Goal: Book appointment/travel/reservation

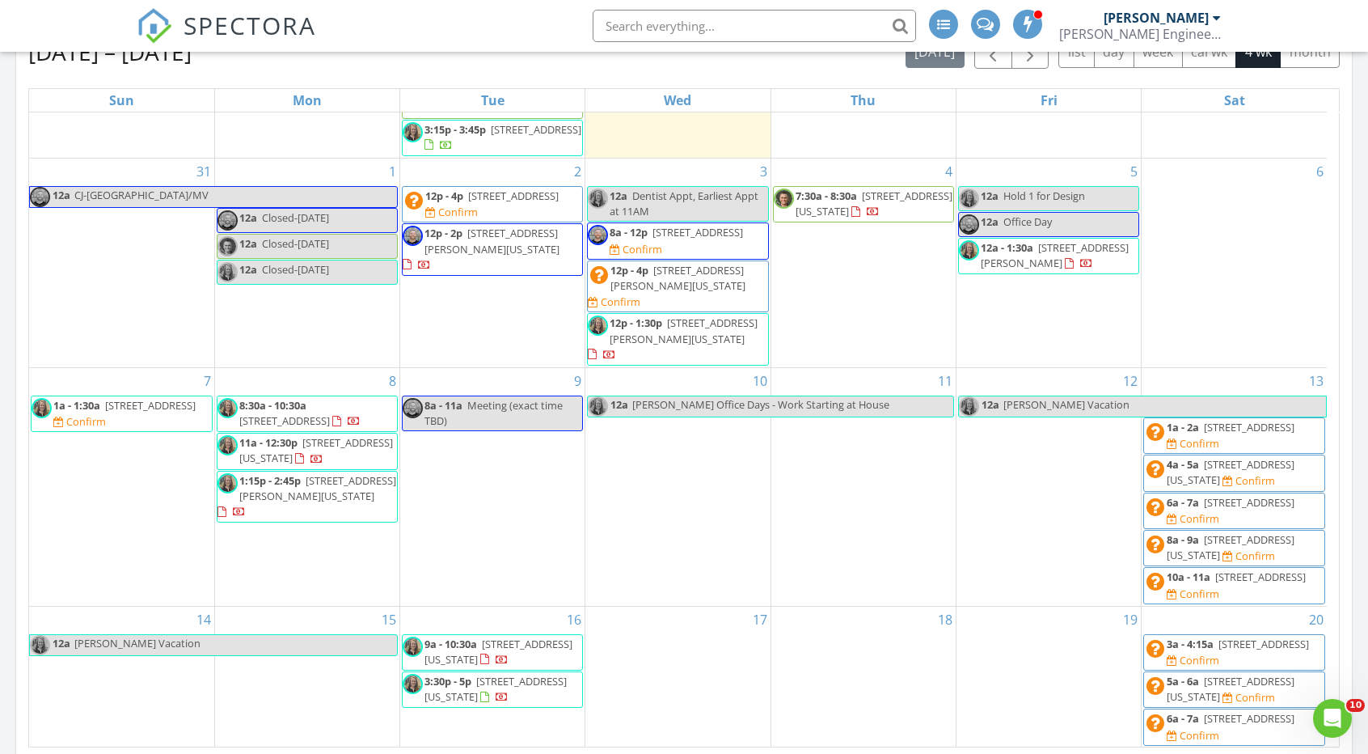
scroll to position [653, 0]
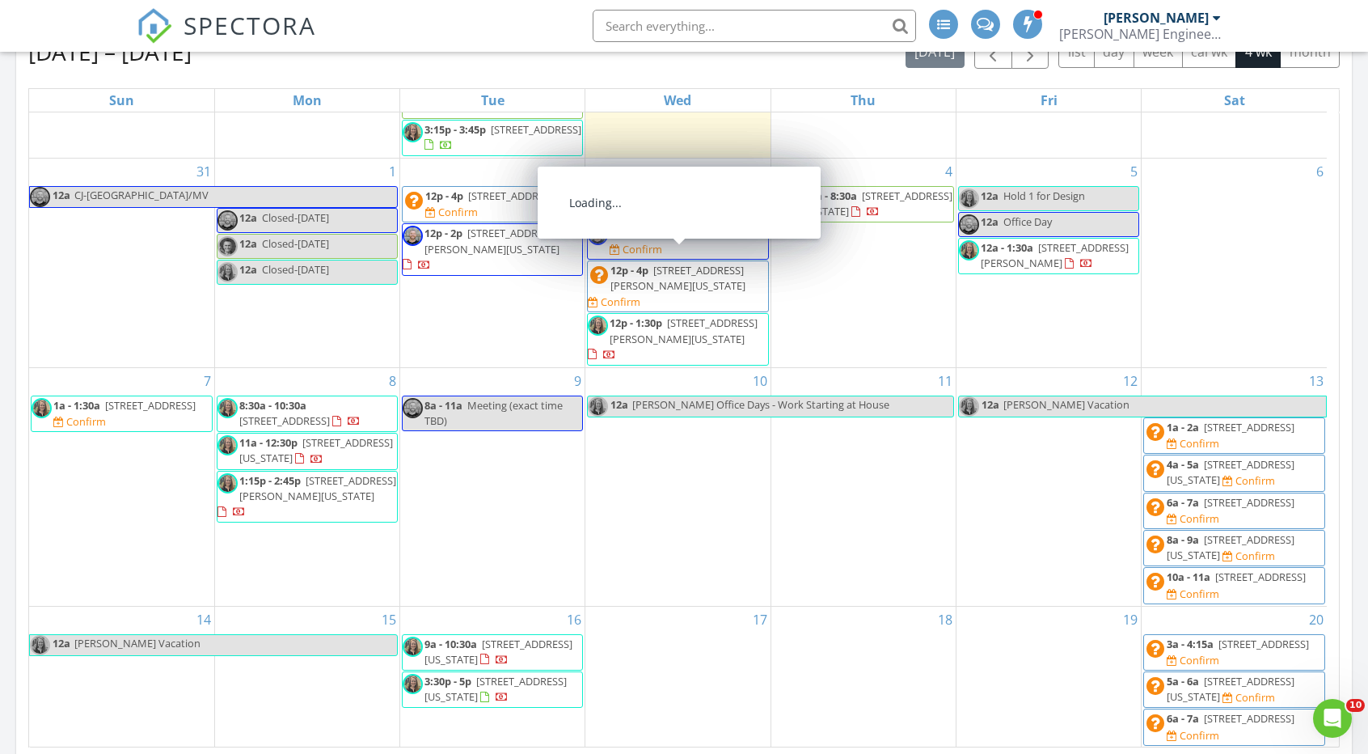
click at [691, 192] on div "3 12a Dentist Appt, Earliest Appt at 11AM 8a - 12p 14417 Windsor Street , Overl…" at bounding box center [677, 262] width 184 height 209
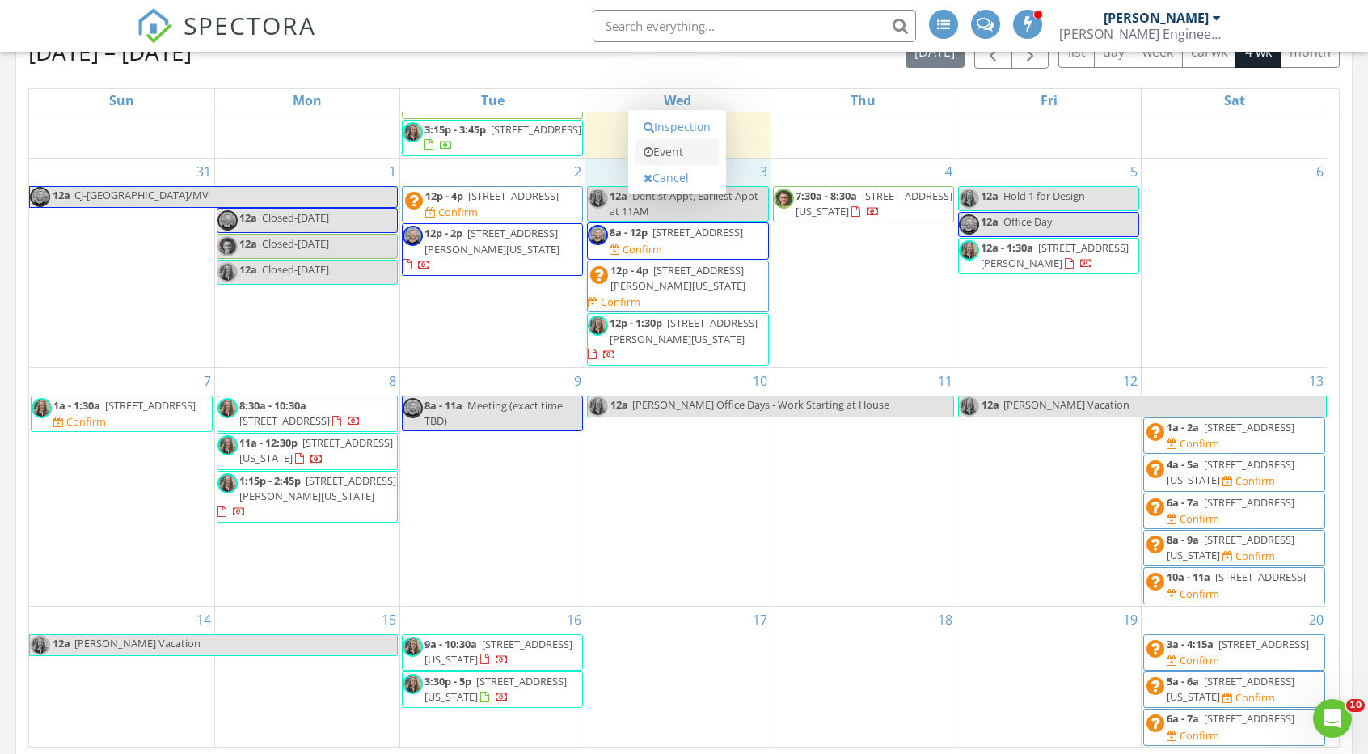
click at [681, 153] on link "Event" at bounding box center [677, 152] width 83 height 26
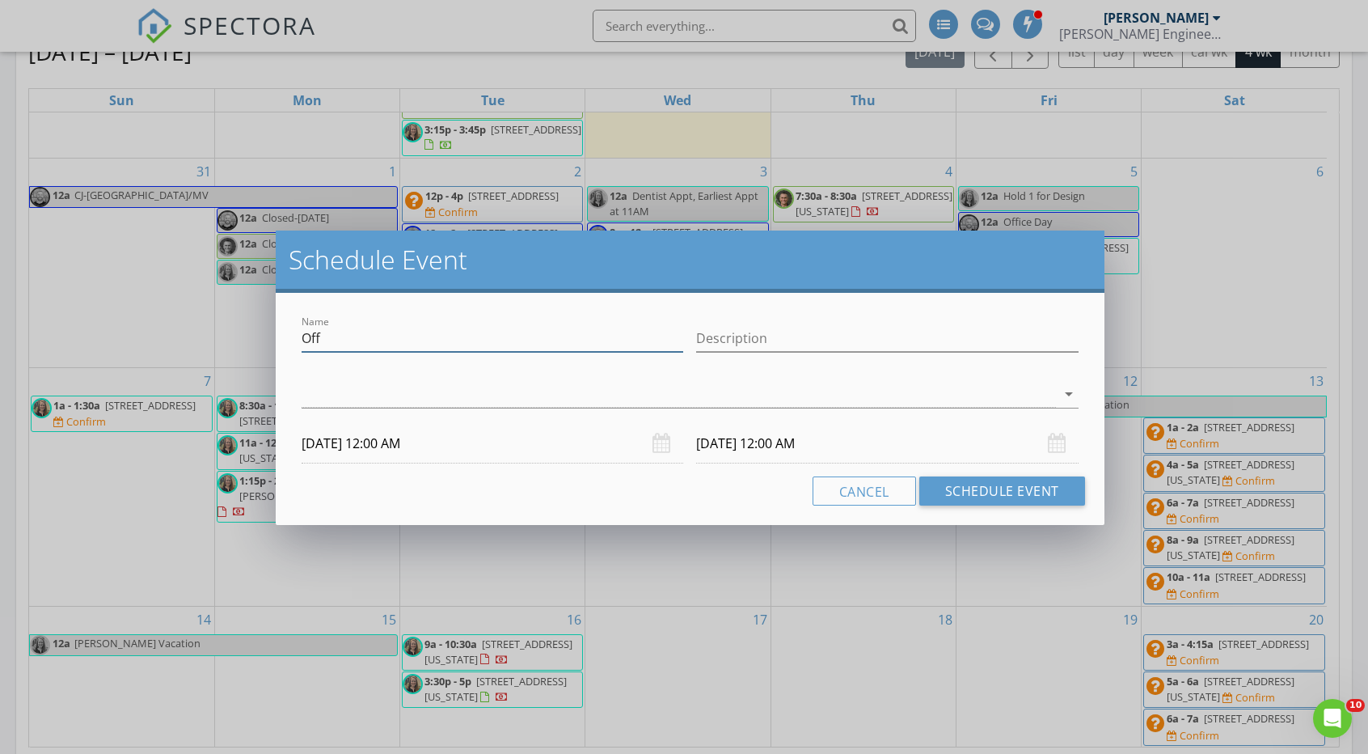
click at [476, 340] on input "Off" at bounding box center [493, 338] width 382 height 27
type input "C"
type input "9700 W 106th St - TBD"
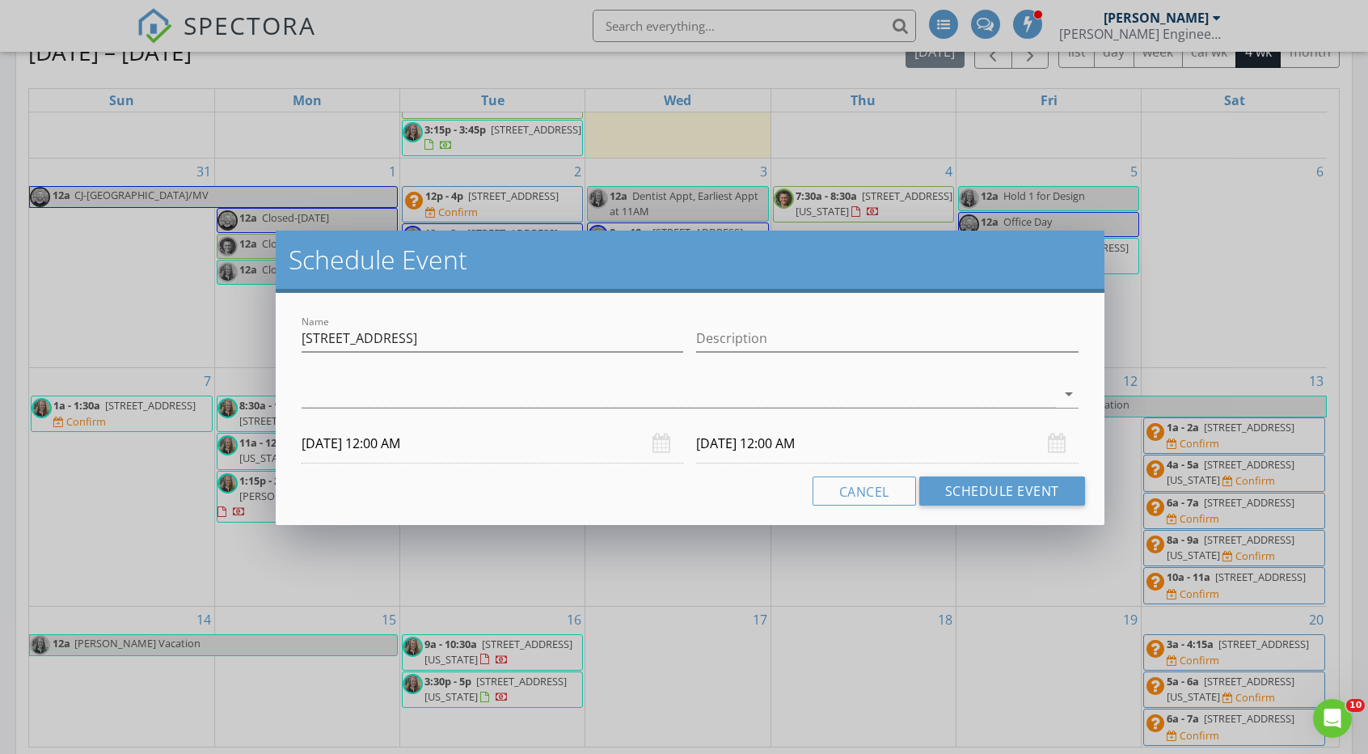
click at [556, 467] on div "Name 9700 W 106th St - TBD Description check_box_outline_blank Derek Olson chec…" at bounding box center [690, 409] width 828 height 232
click at [526, 455] on body "SPECTORA Erin Vogel Schroeder Engineering, LLC Role: Inspector Dashboard New In…" at bounding box center [684, 350] width 1368 height 2049
click at [394, 447] on input "09/03/2025 12:00 AM" at bounding box center [493, 444] width 382 height 40
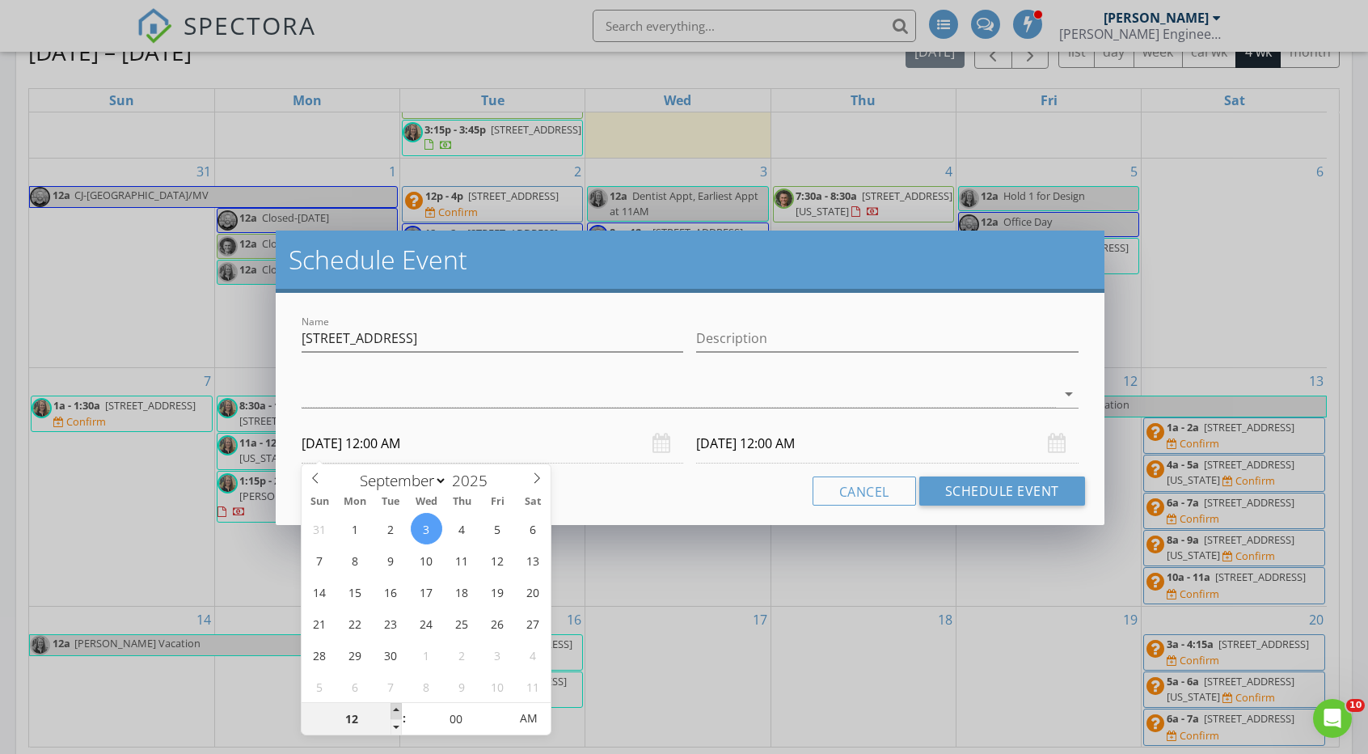
type input "01"
type input "09/03/2025 1:00 AM"
click at [398, 707] on span at bounding box center [396, 711] width 11 height 16
type input "01"
type input "09/04/2025 1:00 AM"
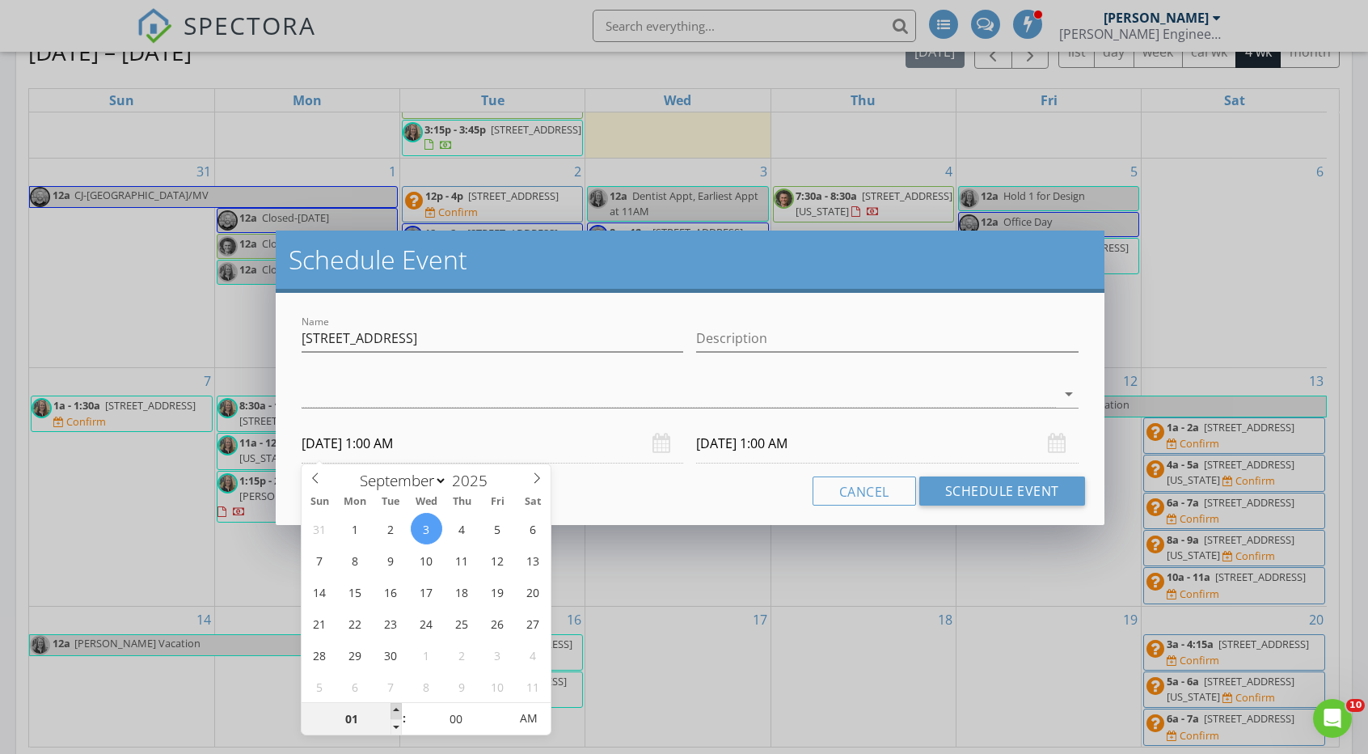
type input "02"
type input "09/03/2025 2:00 AM"
click at [398, 707] on span at bounding box center [396, 711] width 11 height 16
type input "02"
type input "09/04/2025 2:00 AM"
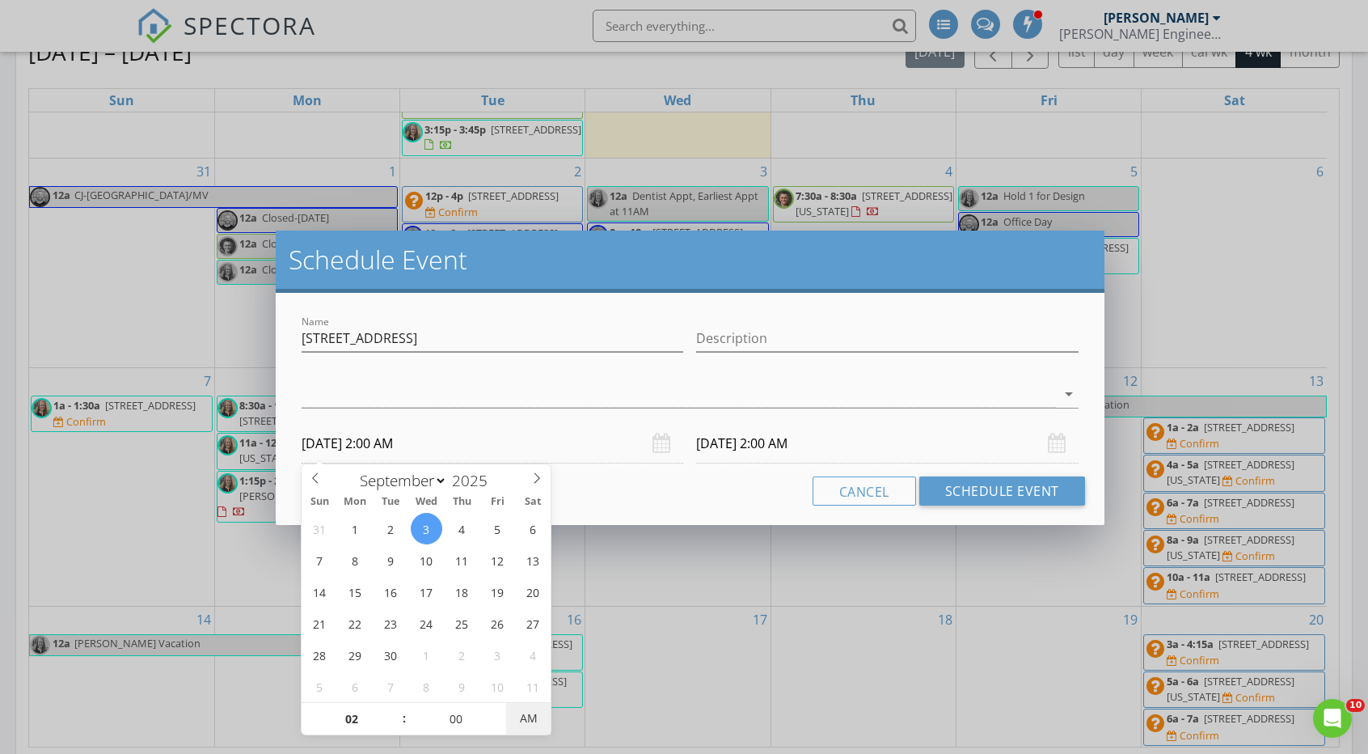
type input "09/03/2025 2:00 PM"
type input "09/04/2025 2:00 PM"
click at [524, 727] on span "AM" at bounding box center [528, 718] width 44 height 32
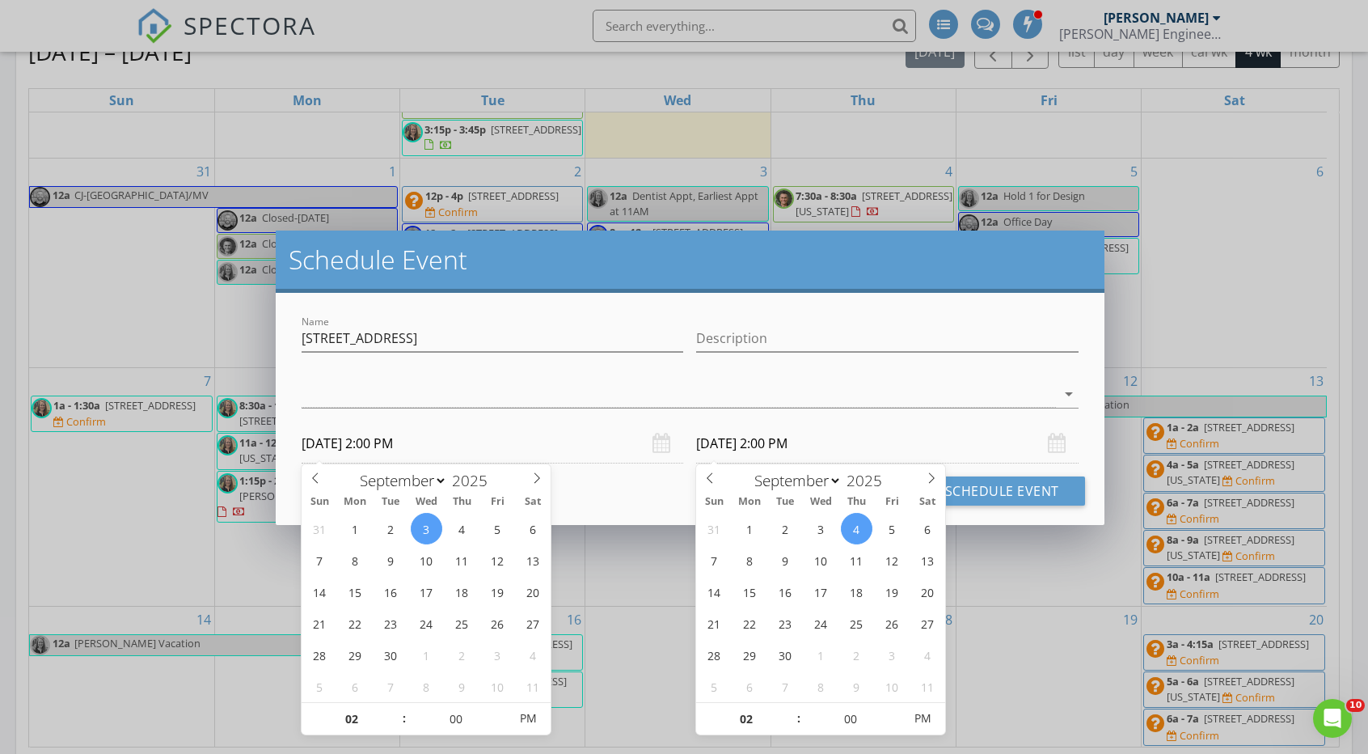
click at [762, 446] on input "09/04/2025 2:00 PM" at bounding box center [887, 444] width 382 height 40
type input "03"
click at [789, 711] on span at bounding box center [790, 711] width 11 height 16
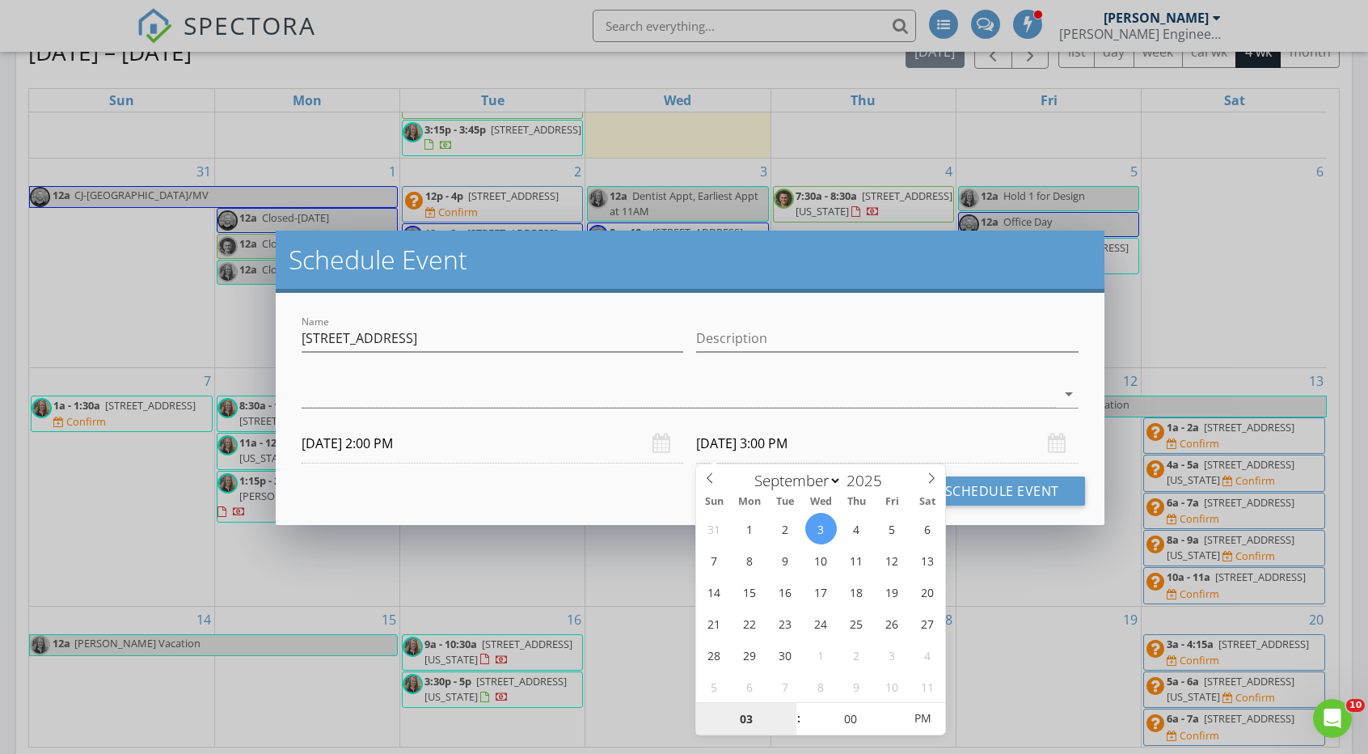
type input "09/03/2025 3:00 PM"
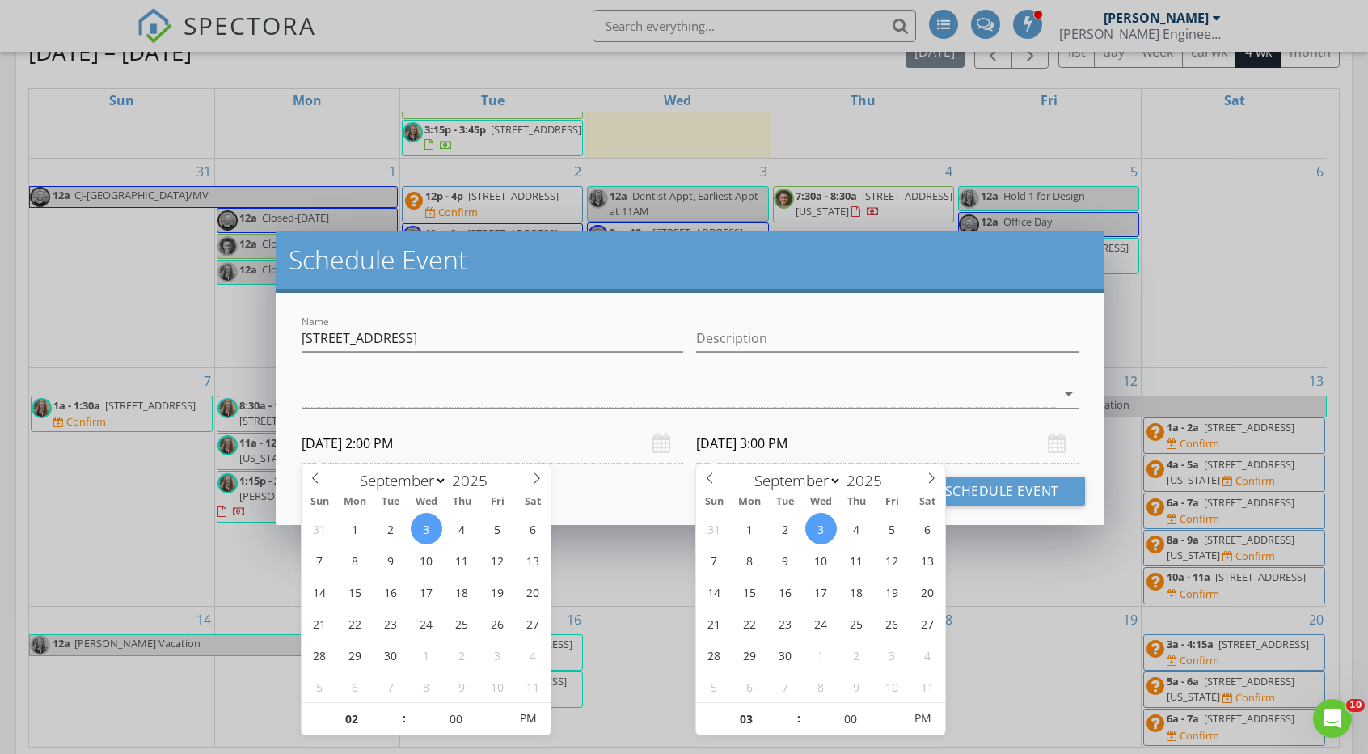
click at [609, 458] on input "09/03/2025 2:00 PM" at bounding box center [493, 444] width 382 height 40
click at [616, 497] on div "Cancel Schedule Event" at bounding box center [689, 490] width 789 height 29
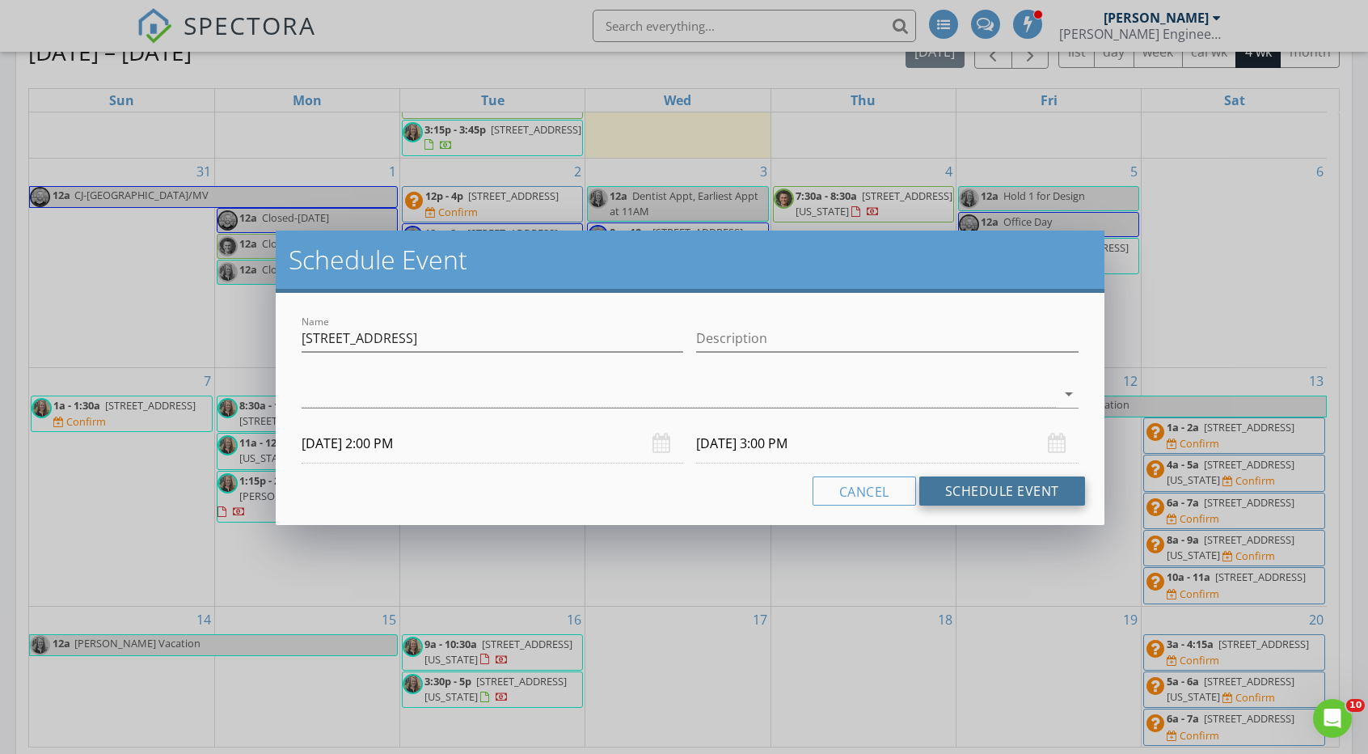
click at [1023, 496] on button "Schedule Event" at bounding box center [1002, 490] width 166 height 29
click at [620, 385] on div at bounding box center [679, 394] width 754 height 27
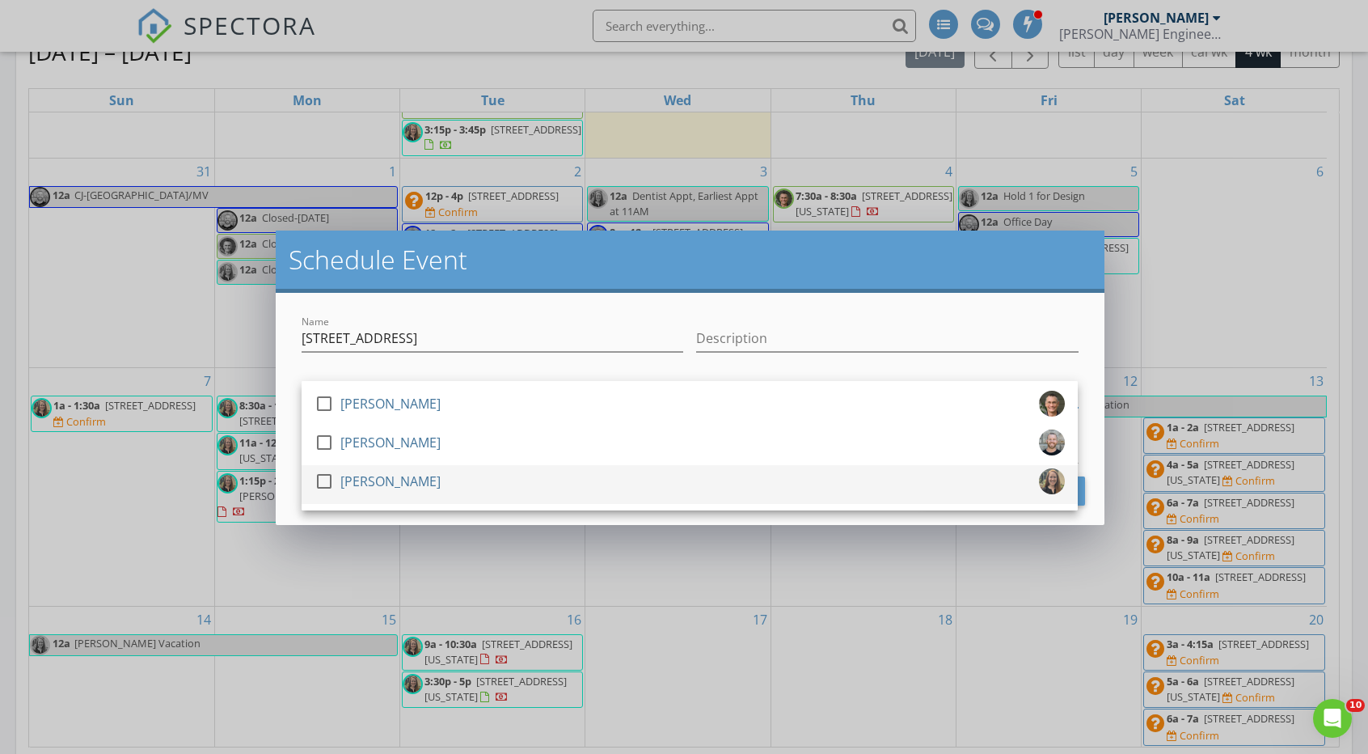
click at [323, 478] on div at bounding box center [324, 480] width 27 height 27
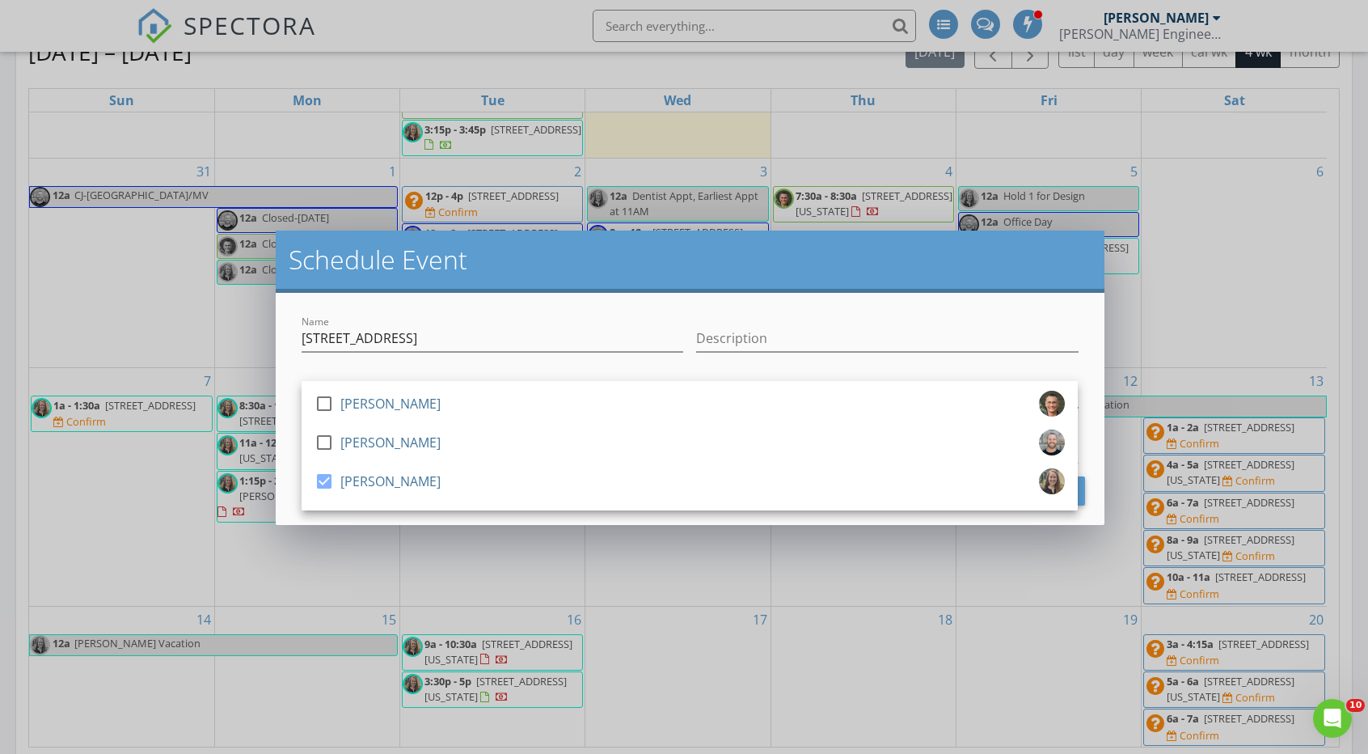
click at [302, 366] on div at bounding box center [493, 363] width 382 height 10
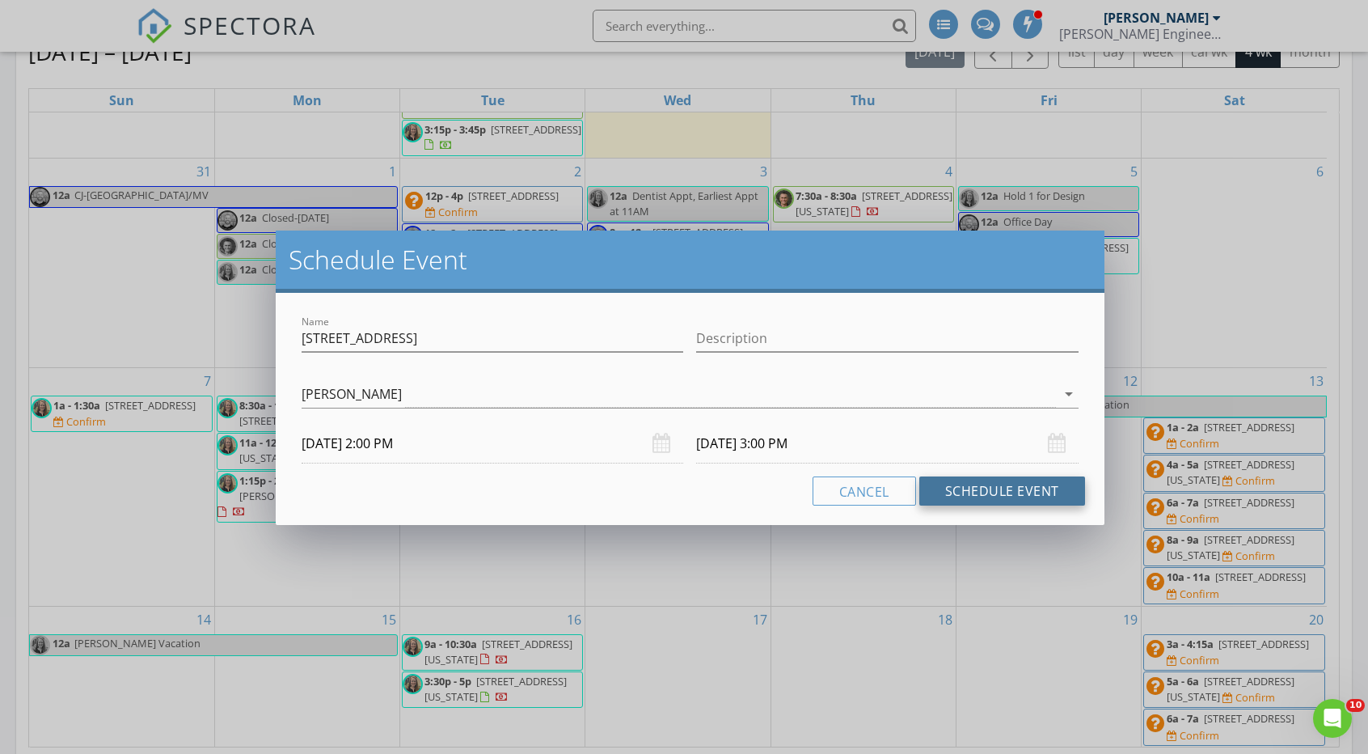
click at [957, 488] on button "Schedule Event" at bounding box center [1002, 490] width 166 height 29
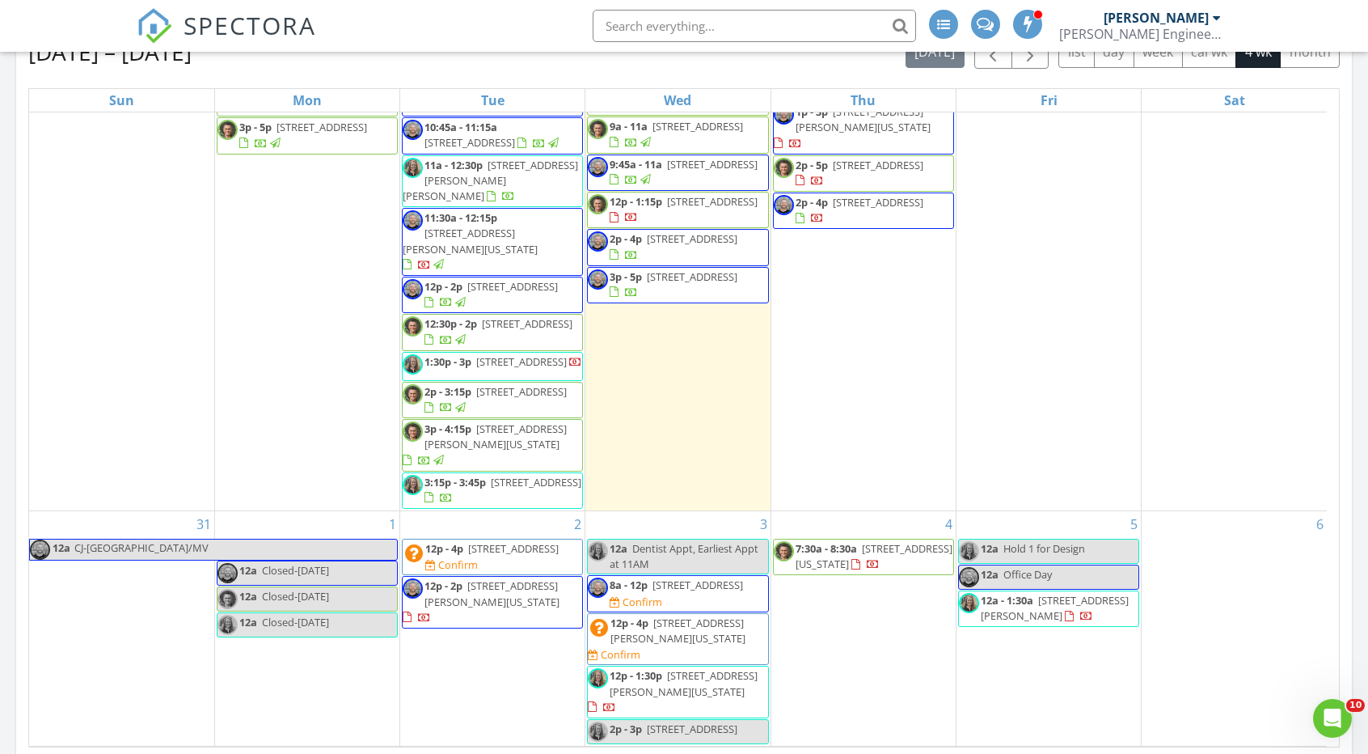
scroll to position [197, 0]
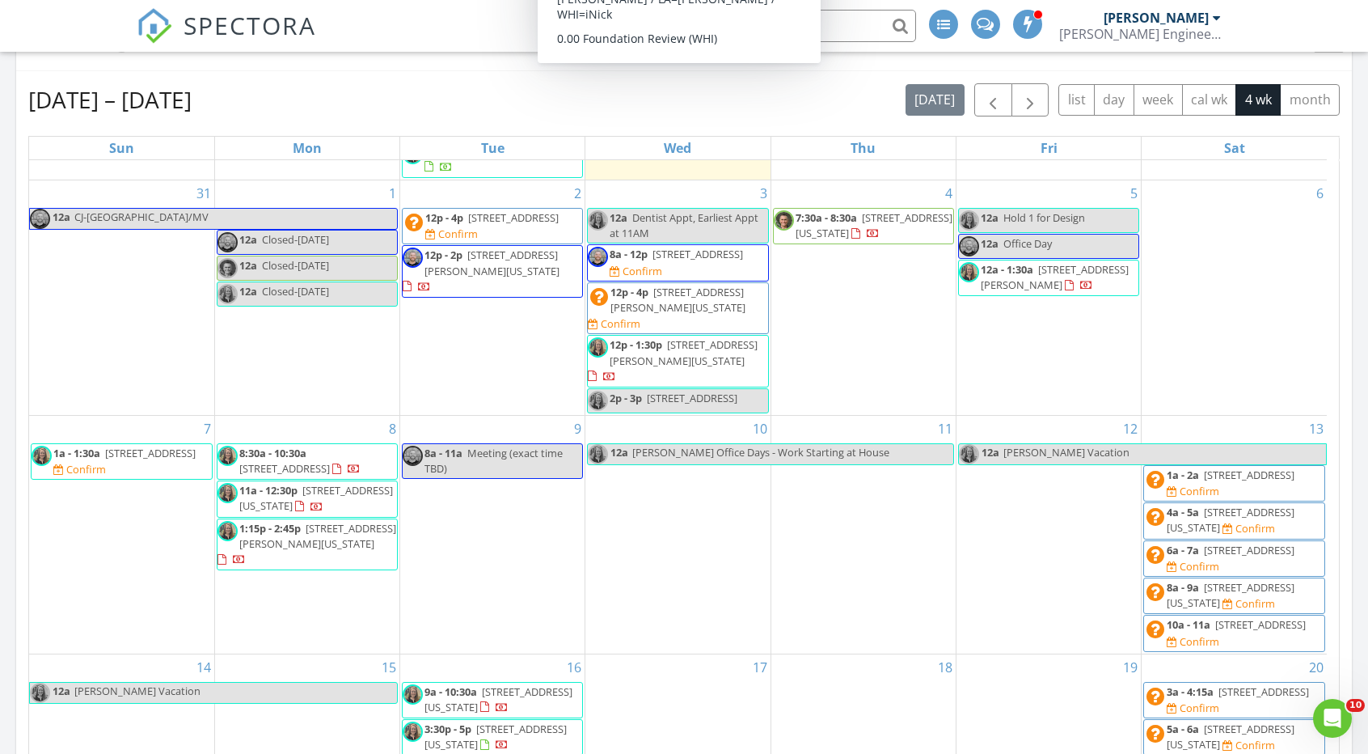
scroll to position [679, 0]
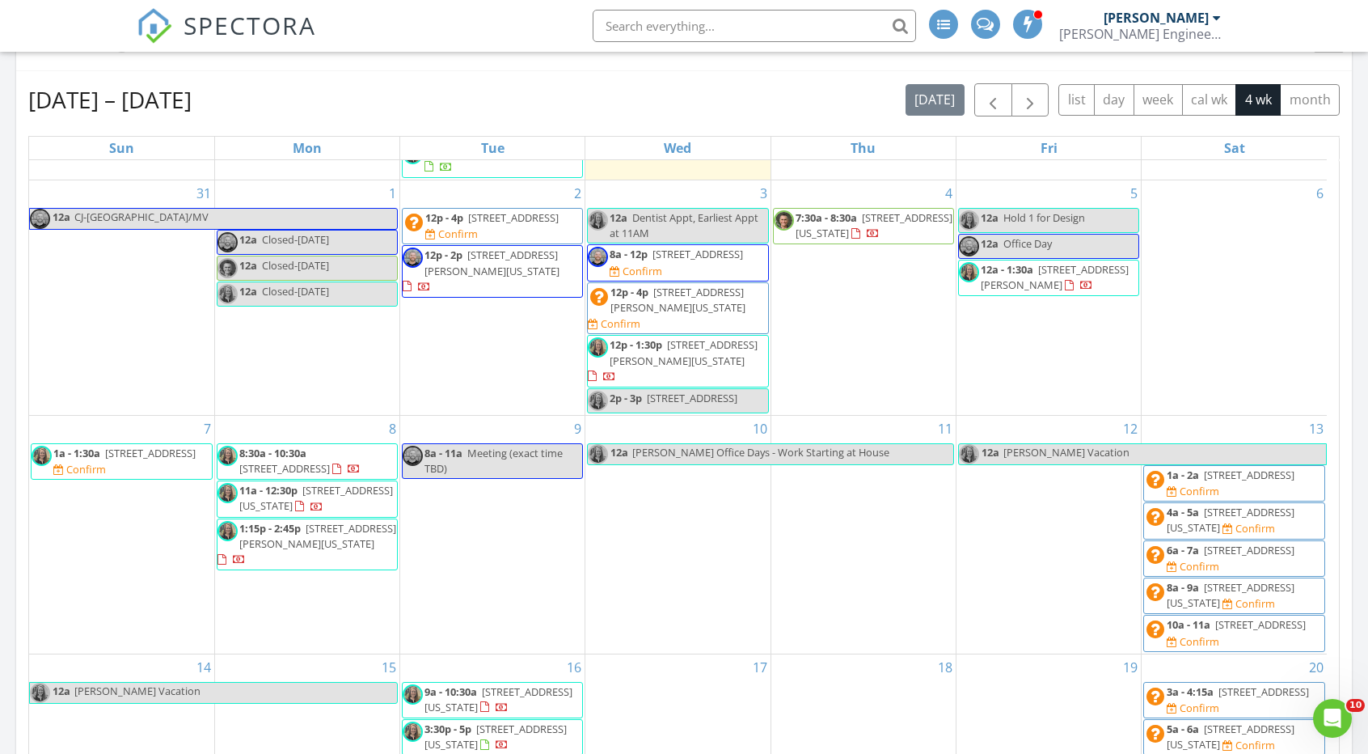
drag, startPoint x: 729, startPoint y: 420, endPoint x: 687, endPoint y: 387, distance: 53.7
click at [687, 391] on span "9700 W 106th St - TBD" at bounding box center [692, 398] width 91 height 15
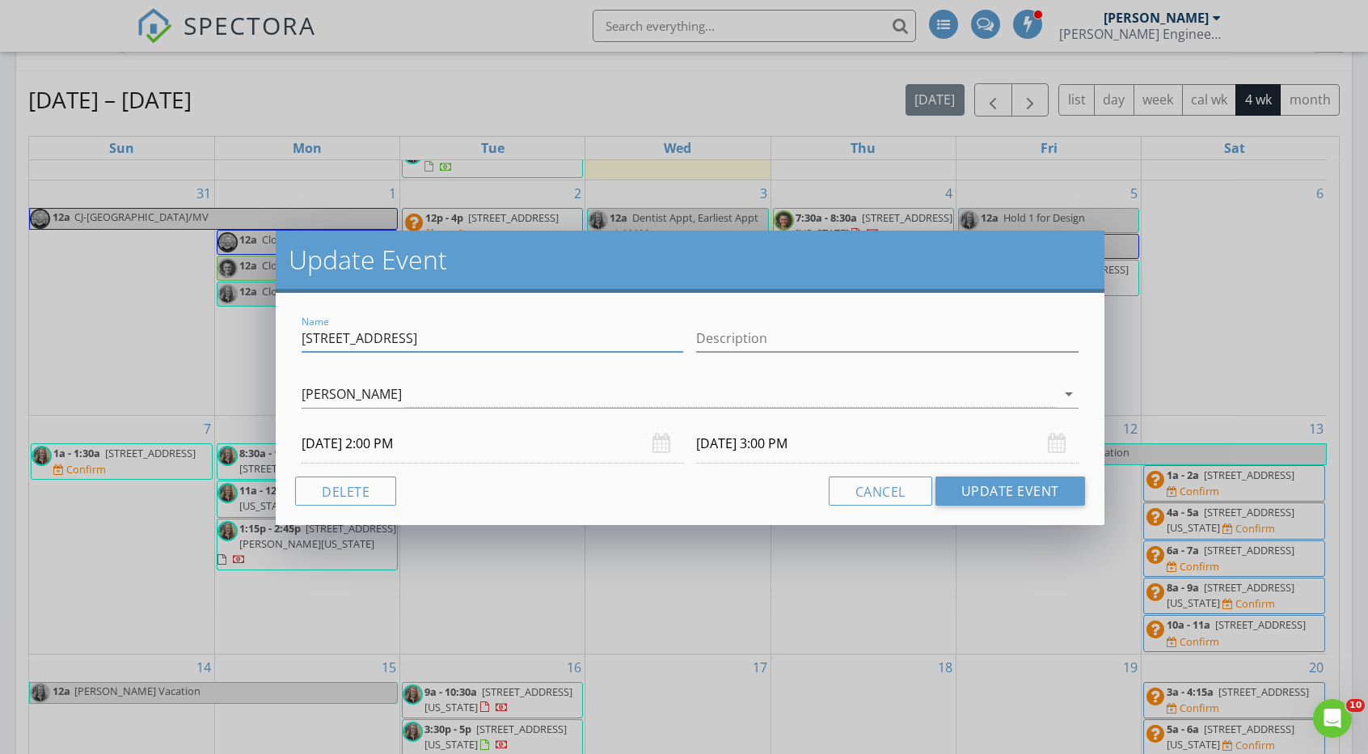
click at [546, 339] on input "9700 W 106th St - TBD" at bounding box center [493, 338] width 382 height 27
type input "[STREET_ADDRESS][PERSON_NAME] Construction"
click at [988, 476] on button "Update Event" at bounding box center [1011, 490] width 150 height 29
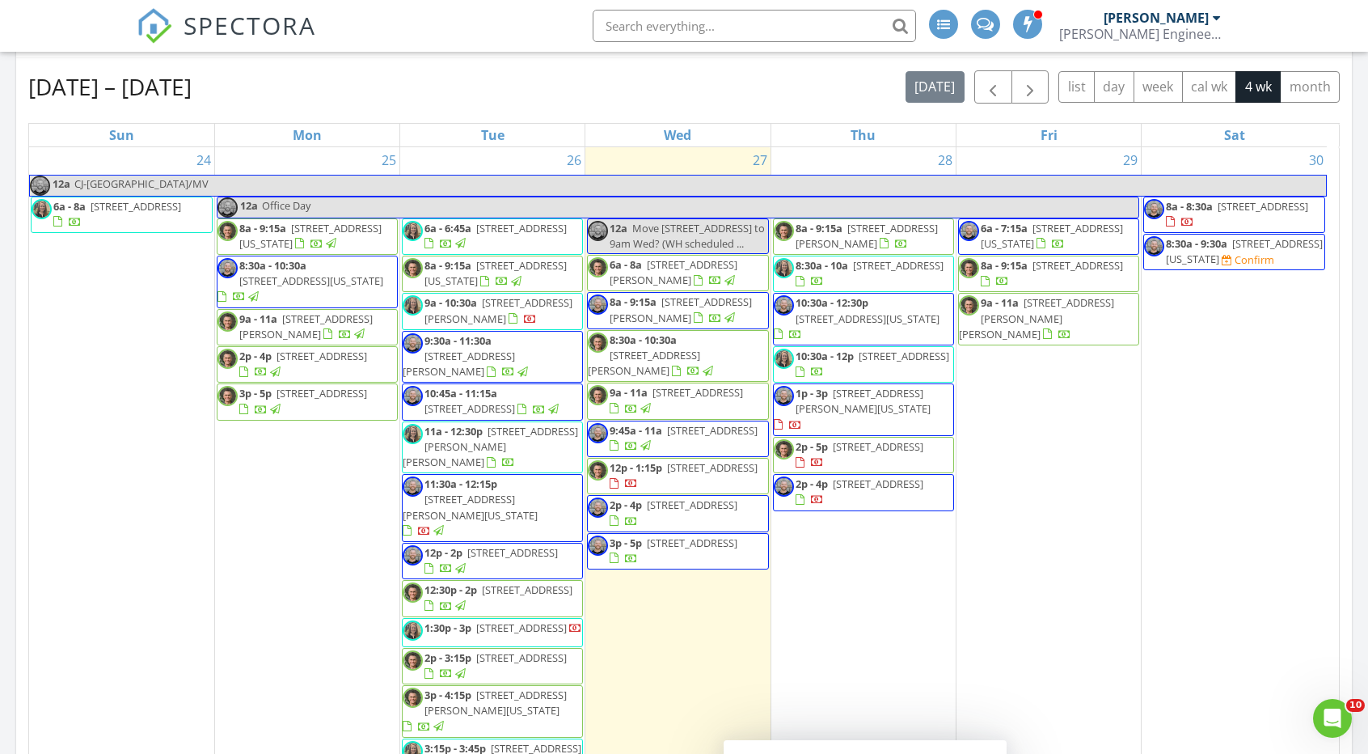
scroll to position [619, 0]
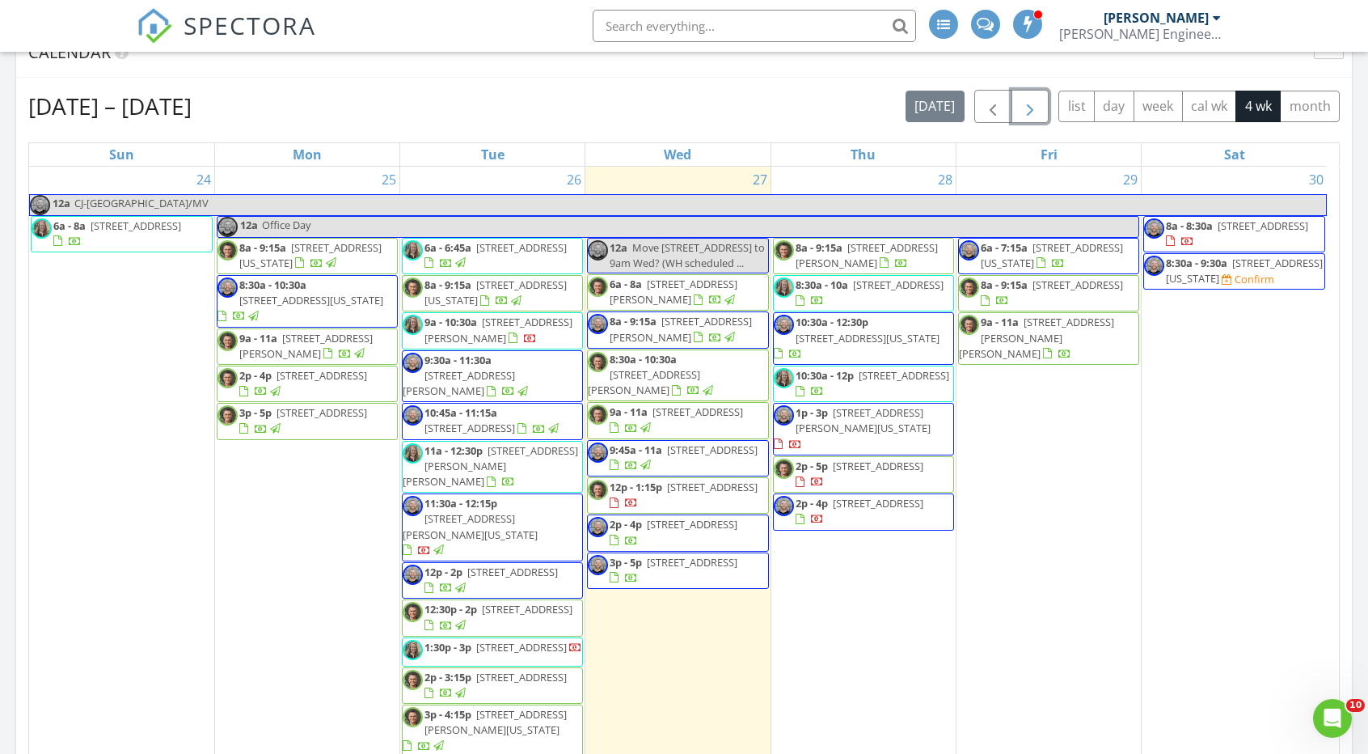
click at [1034, 99] on span "button" at bounding box center [1030, 106] width 19 height 19
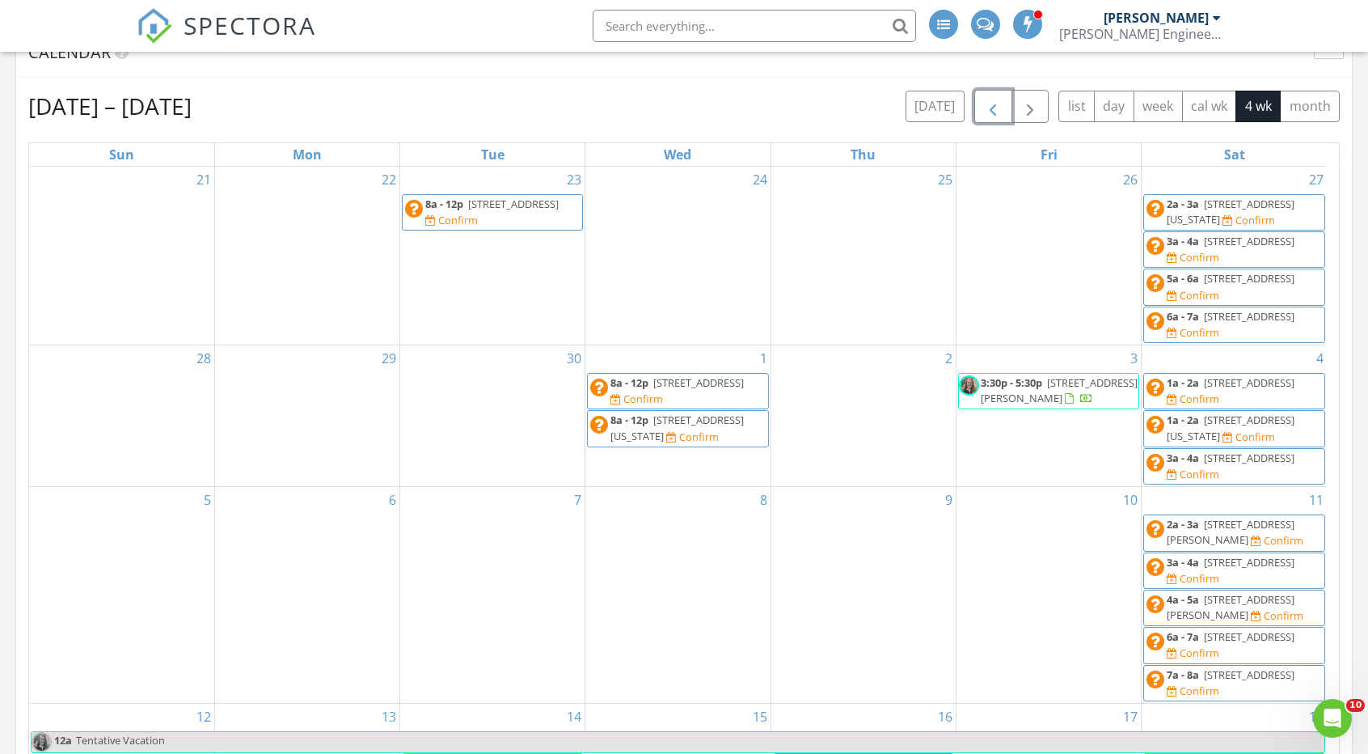
click at [990, 111] on span "button" at bounding box center [992, 106] width 19 height 19
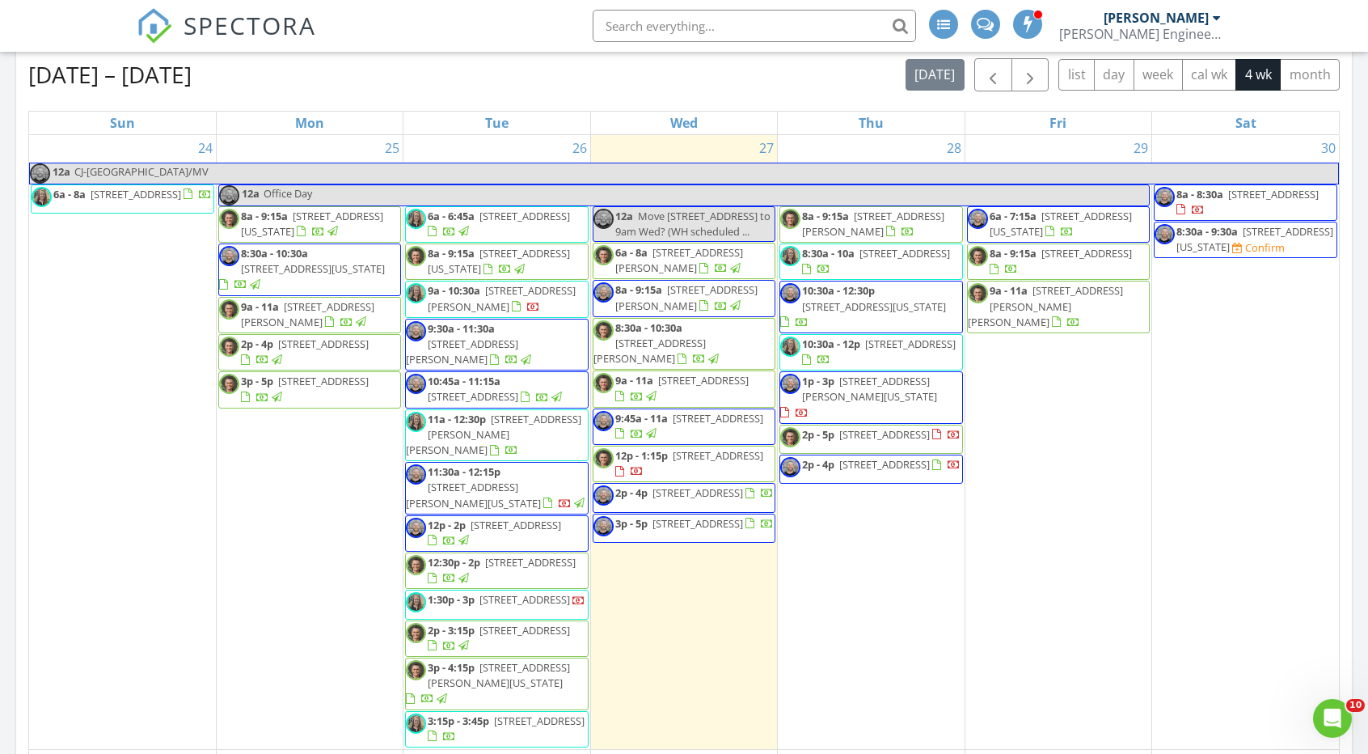
scroll to position [652, 0]
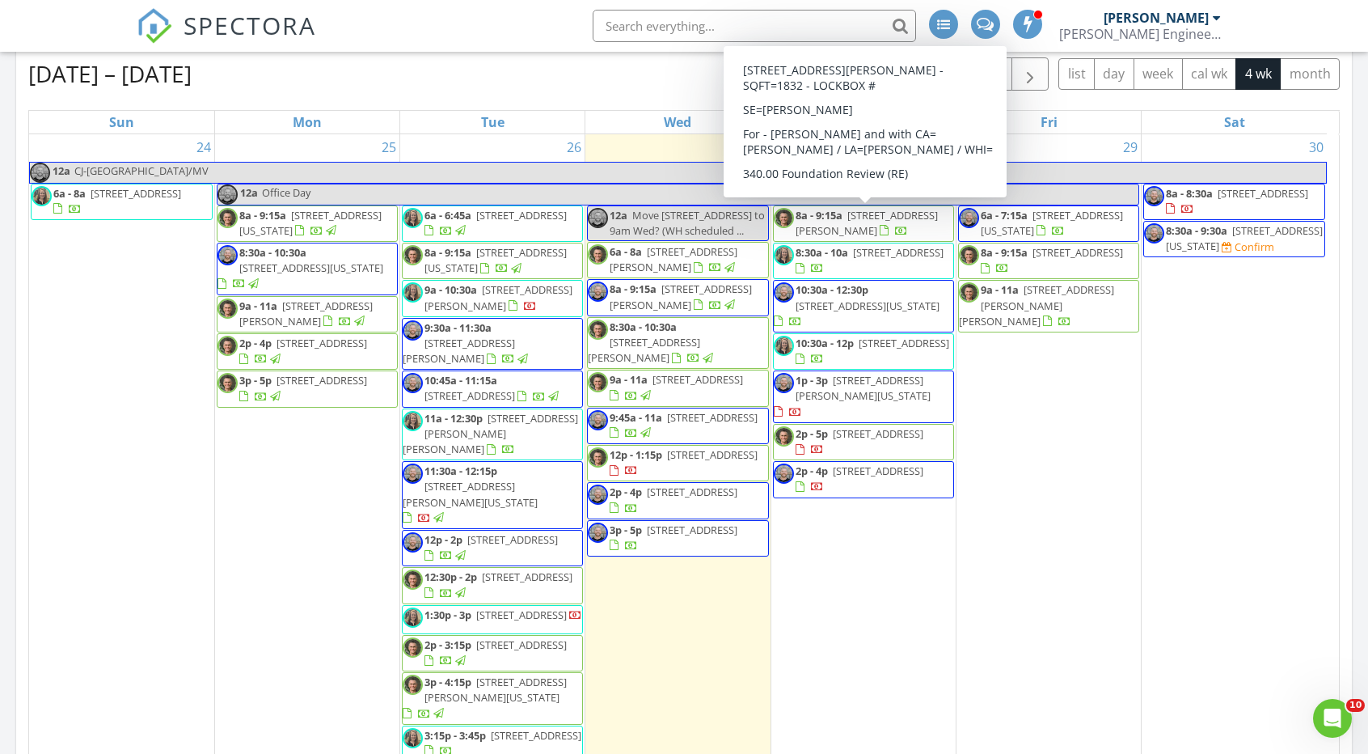
drag, startPoint x: 770, startPoint y: 220, endPoint x: 839, endPoint y: 222, distance: 68.8
click at [839, 222] on span "[STREET_ADDRESS][PERSON_NAME]" at bounding box center [867, 223] width 142 height 30
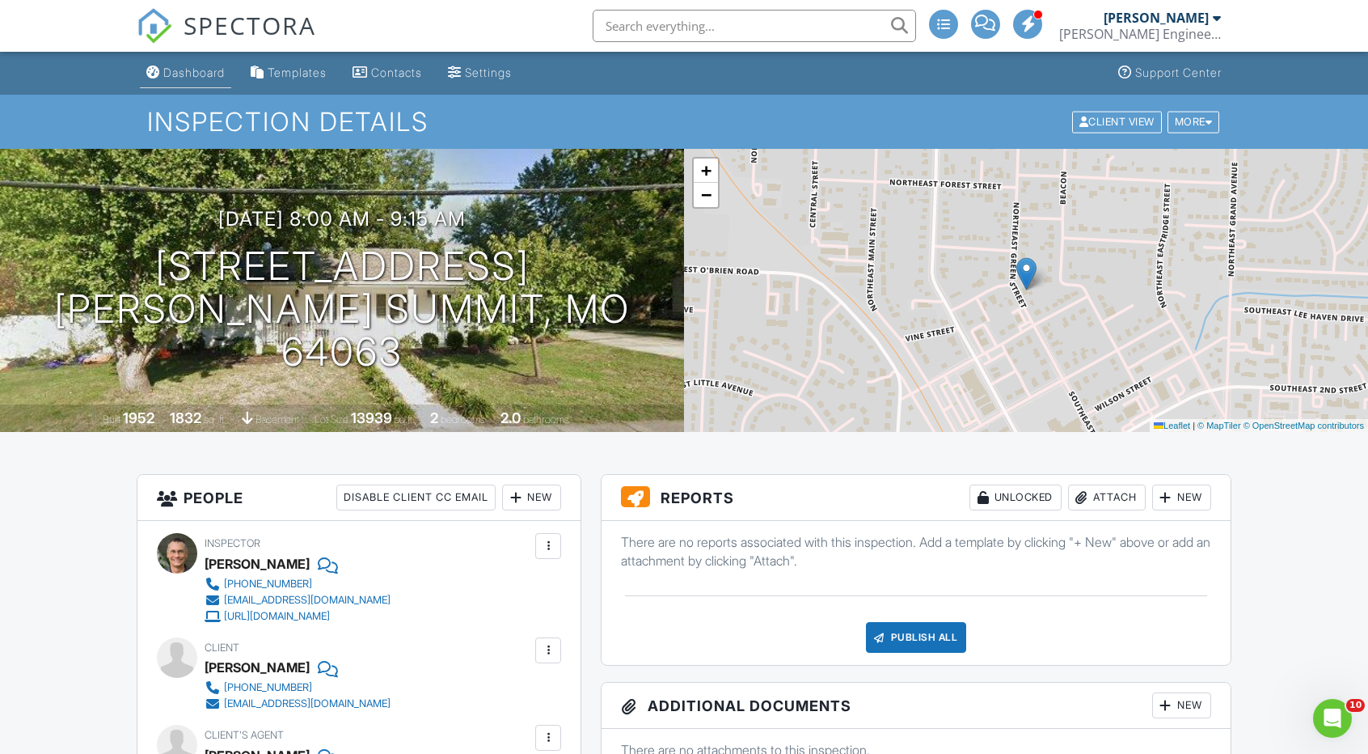
click at [178, 85] on link "Dashboard" at bounding box center [185, 73] width 91 height 30
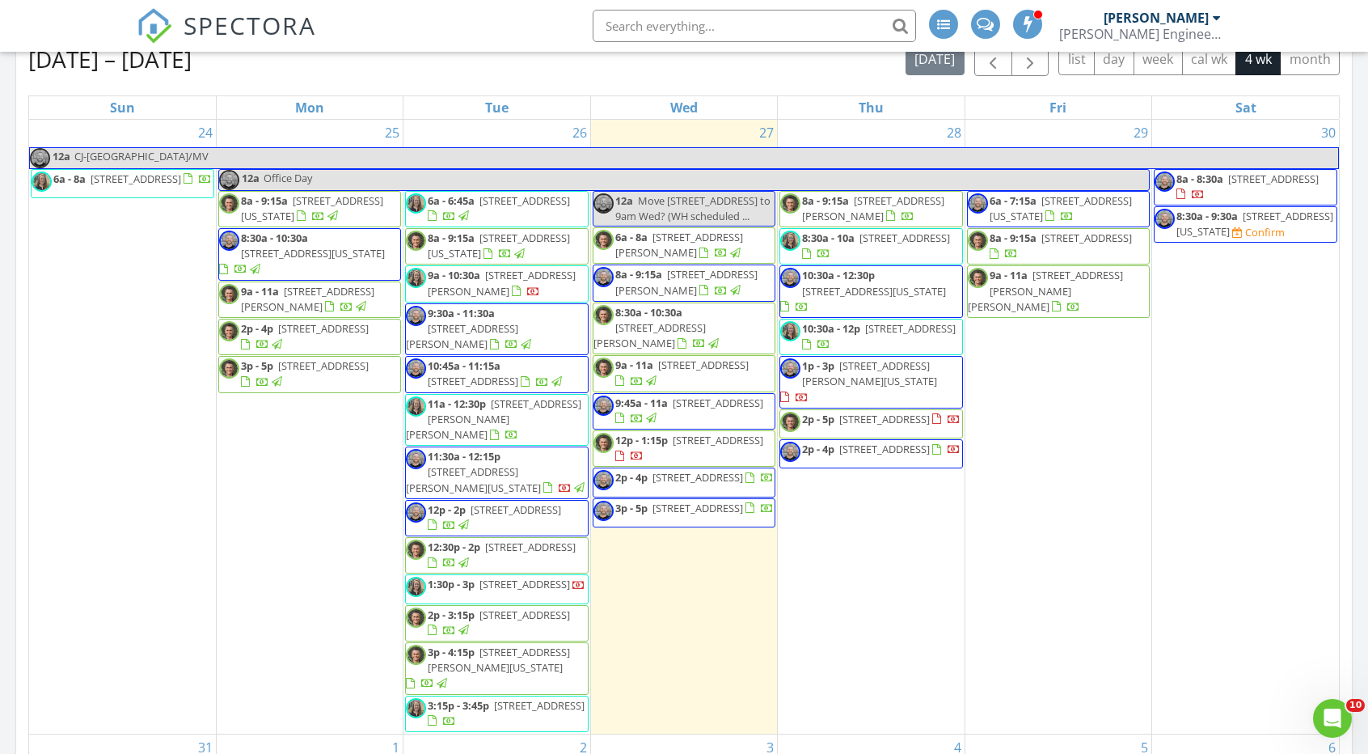
scroll to position [667, 0]
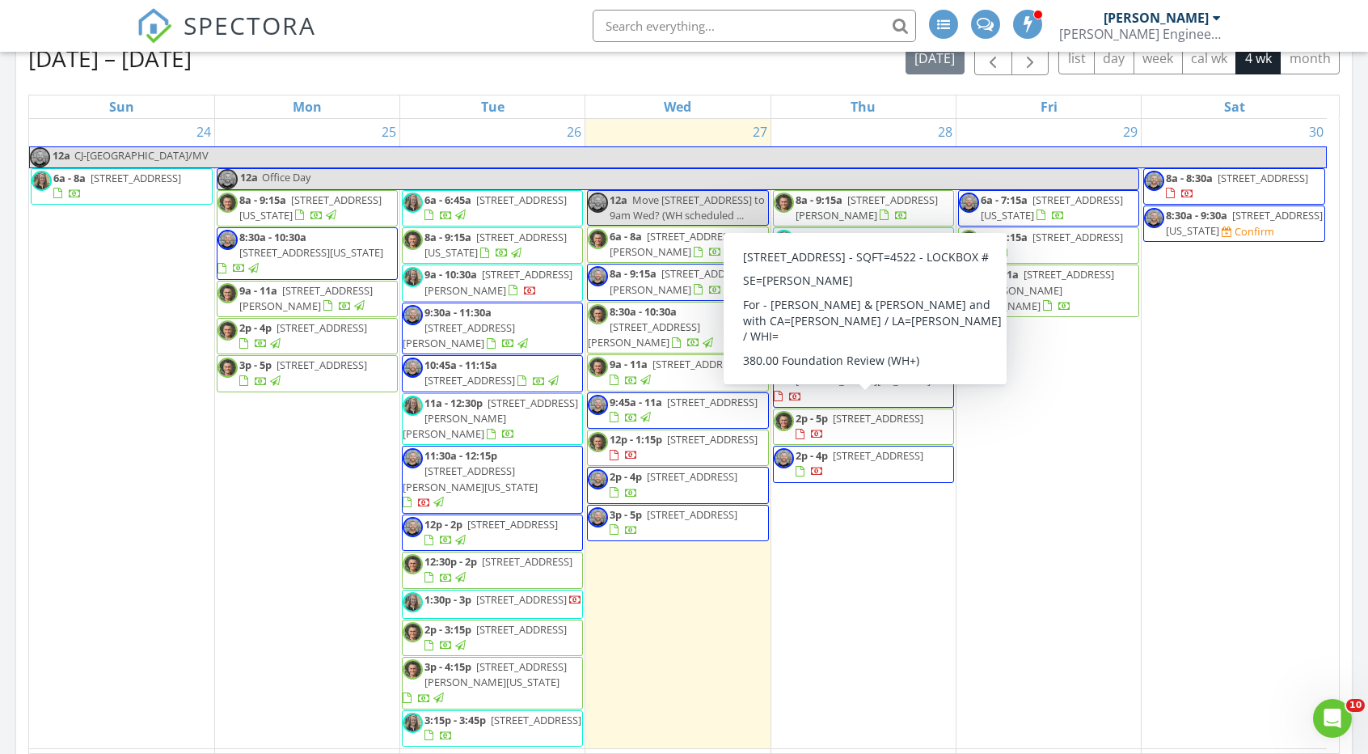
click at [844, 411] on span "[STREET_ADDRESS]" at bounding box center [878, 418] width 91 height 15
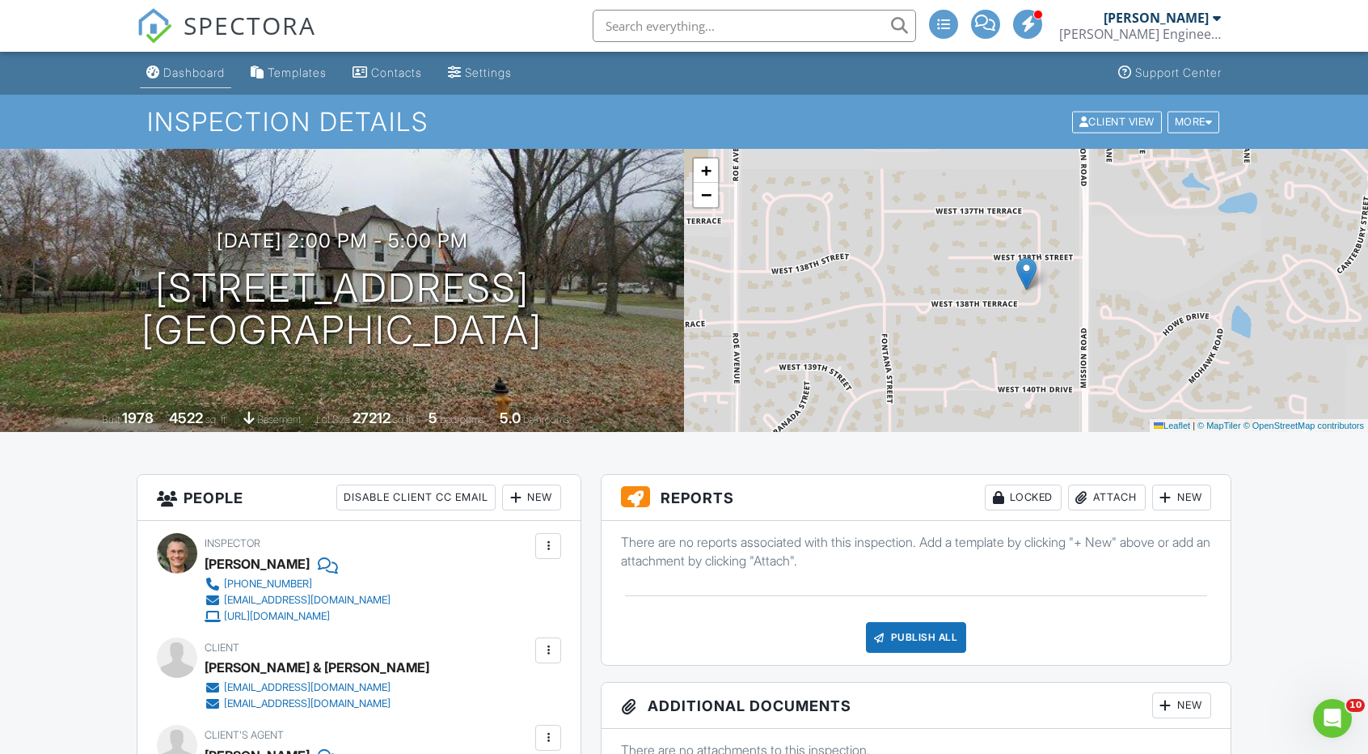
click at [203, 63] on link "Dashboard" at bounding box center [185, 73] width 91 height 30
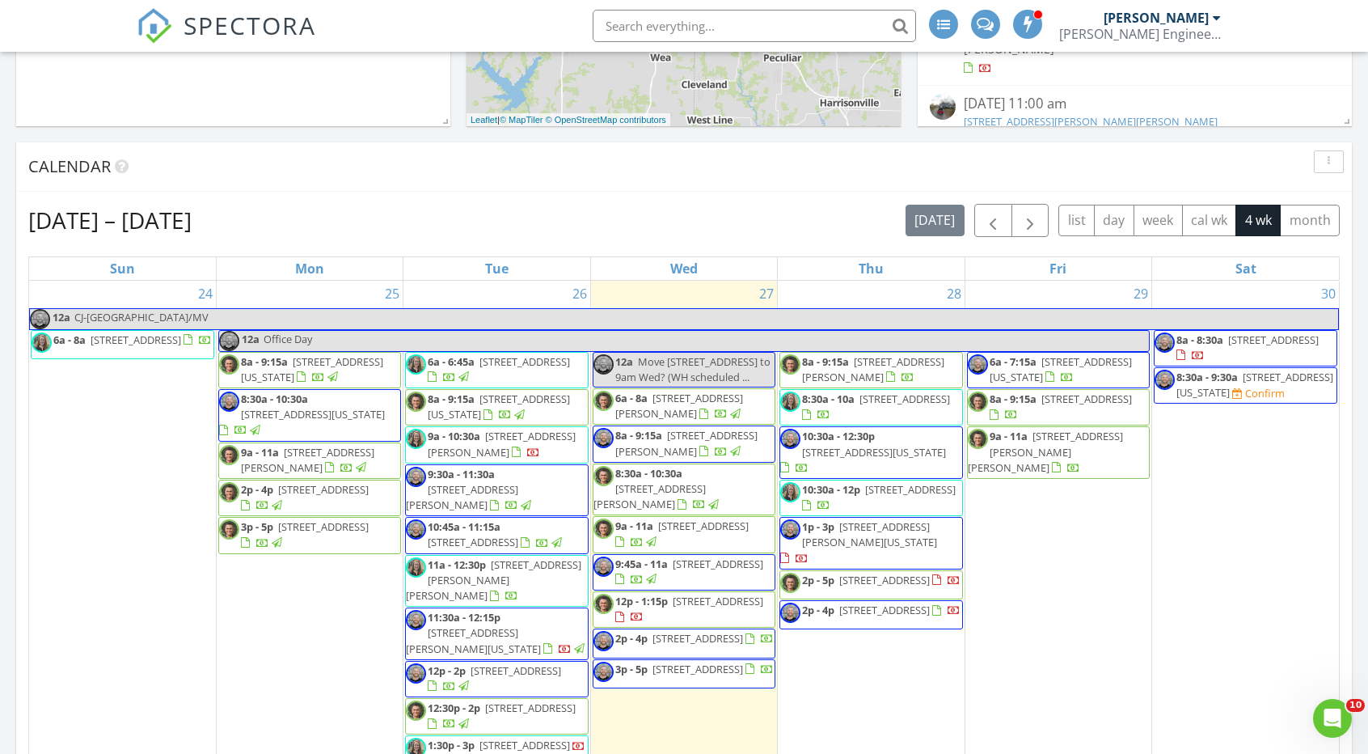
scroll to position [506, 0]
